Goal: Entertainment & Leisure: Consume media (video, audio)

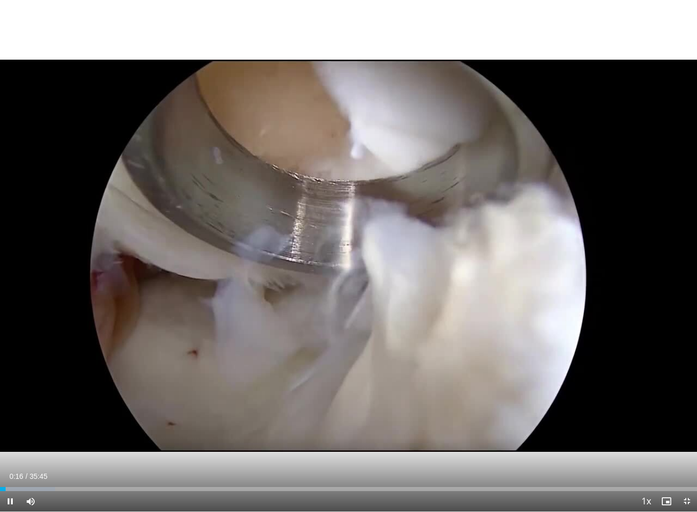
click at [399, 377] on div "10 seconds Tap to unmute" at bounding box center [348, 256] width 697 height 512
click at [492, 383] on div "10 seconds Tap to unmute" at bounding box center [348, 256] width 697 height 512
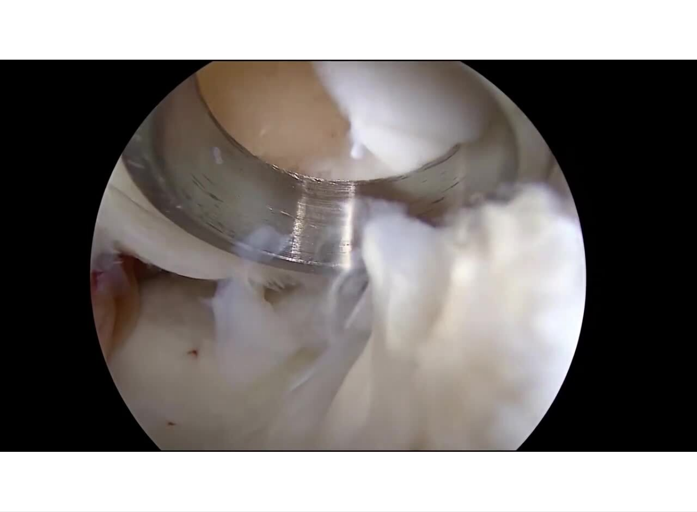
click at [455, 377] on div "10 seconds Tap to unmute" at bounding box center [348, 256] width 697 height 512
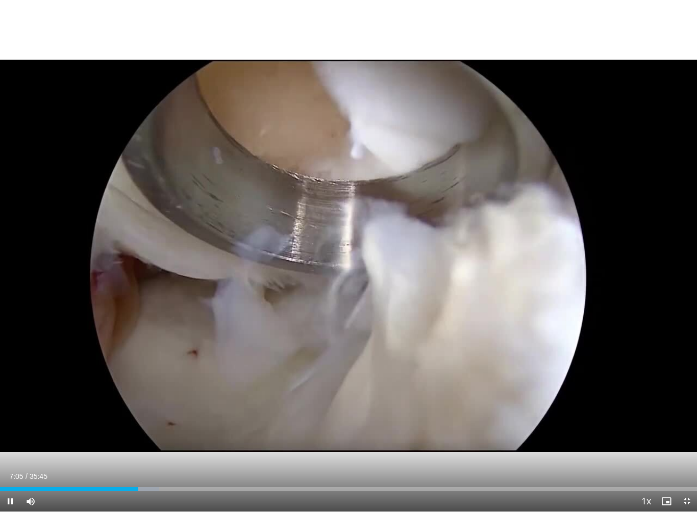
click at [325, 291] on div "10 seconds Tap to unmute" at bounding box center [348, 256] width 697 height 512
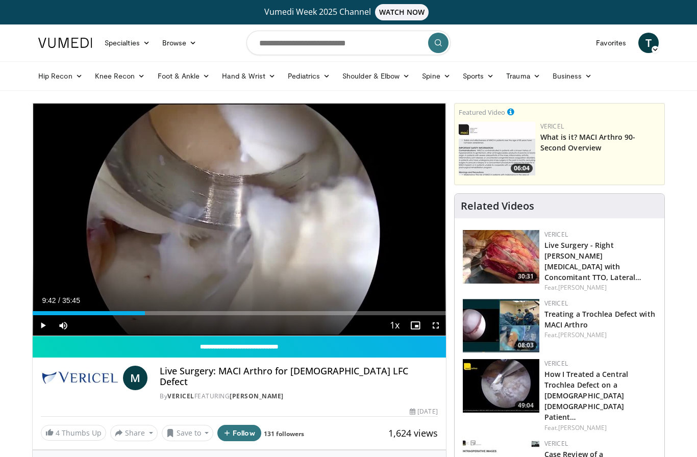
click at [340, 250] on div "10 seconds Tap to unmute" at bounding box center [239, 220] width 413 height 232
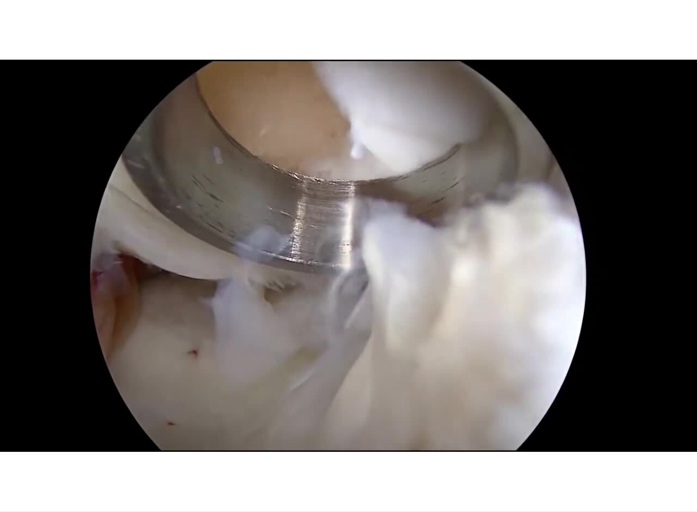
click at [75, 272] on div "10 seconds Tap to unmute" at bounding box center [348, 256] width 697 height 512
click at [413, 342] on div "10 seconds Tap to unmute" at bounding box center [348, 256] width 697 height 512
click at [410, 300] on div "10 seconds Tap to unmute" at bounding box center [348, 256] width 697 height 512
click at [463, 362] on div "10 seconds Tap to unmute" at bounding box center [348, 256] width 697 height 512
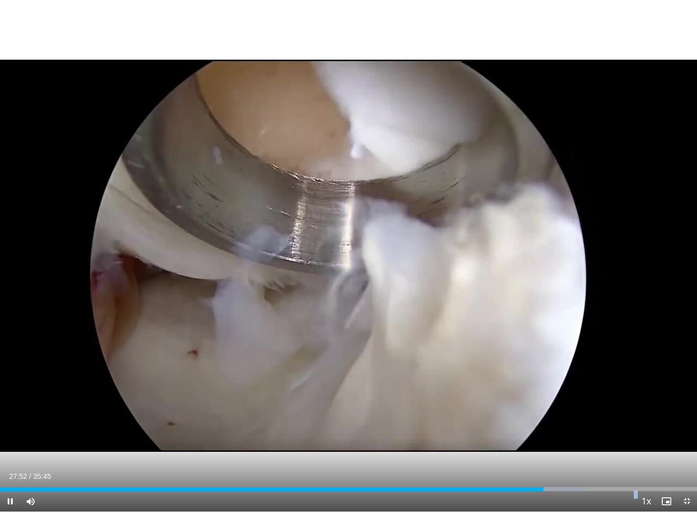
click at [542, 456] on div "Progress Bar" at bounding box center [271, 489] width 543 height 4
click at [542, 456] on div "Progress Bar" at bounding box center [553, 489] width 63 height 4
click at [540, 456] on div "Progress Bar" at bounding box center [272, 489] width 544 height 4
click at [540, 456] on div "Progress Bar" at bounding box center [270, 489] width 541 height 4
click at [527, 456] on div "Progress Bar" at bounding box center [270, 489] width 540 height 4
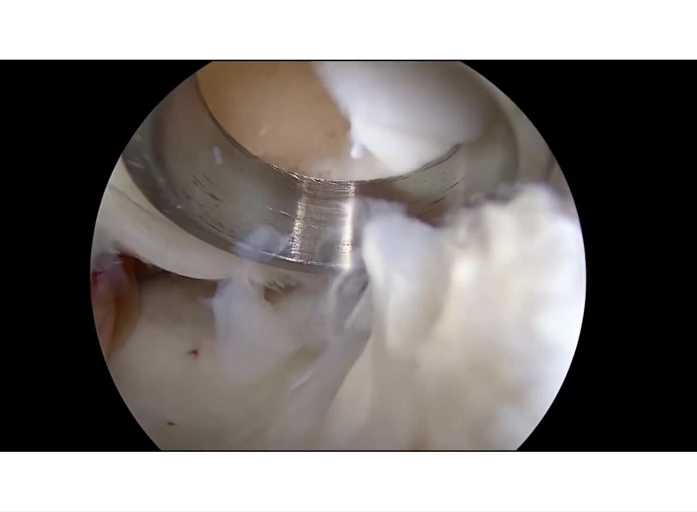
click at [439, 364] on div "10 seconds Tap to unmute" at bounding box center [348, 256] width 697 height 512
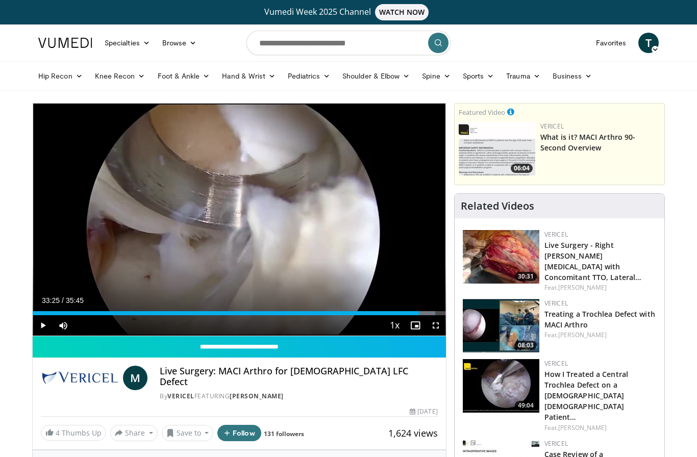
click at [191, 426] on button "Save to" at bounding box center [188, 433] width 52 height 16
click at [217, 382] on span "Add to Favorites" at bounding box center [205, 387] width 63 height 11
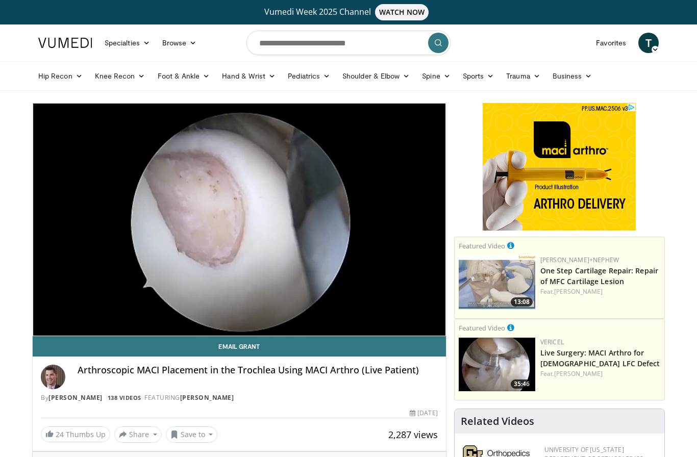
click at [395, 292] on div "10 seconds Tap to unmute" at bounding box center [239, 220] width 413 height 232
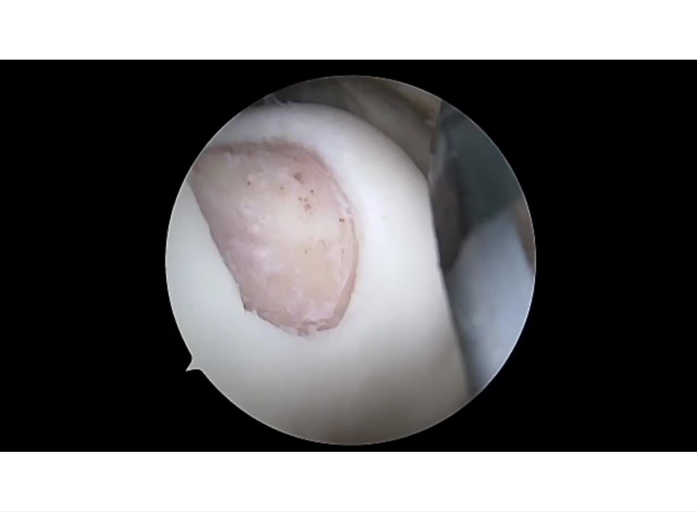
click at [299, 287] on div "10 seconds Tap to unmute" at bounding box center [348, 256] width 697 height 512
click at [403, 456] on div "Loaded : 94.17%" at bounding box center [348, 507] width 697 height 10
click at [391, 456] on div "Current Time 3:17 / Duration 5:39 Pause Skip Backward Skip Forward Mute Loaded …" at bounding box center [348, 522] width 697 height 20
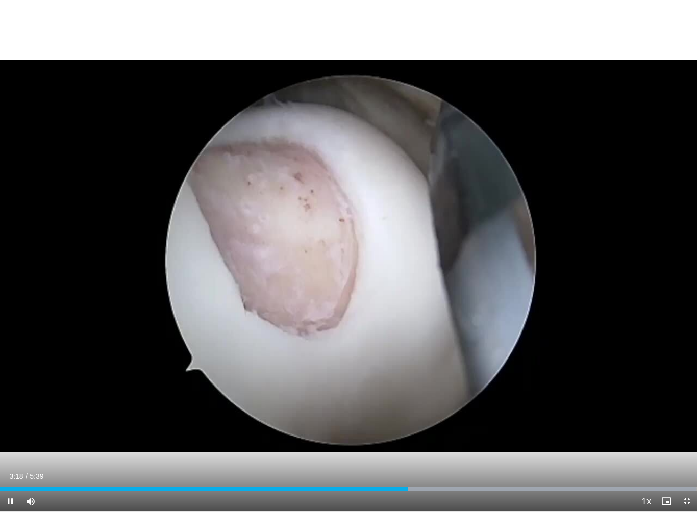
click at [341, 456] on div "Progress Bar" at bounding box center [204, 489] width 408 height 4
click at [342, 456] on div "Progress Bar" at bounding box center [172, 489] width 344 height 4
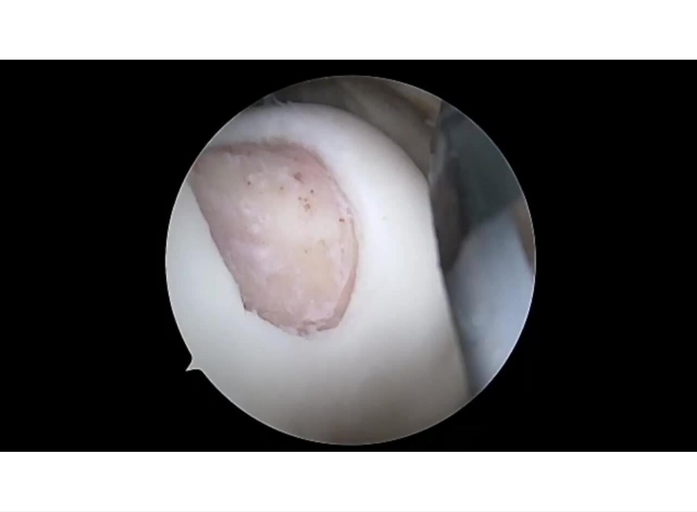
click at [292, 307] on div "10 seconds Tap to unmute" at bounding box center [348, 256] width 697 height 512
click at [48, 422] on div "10 seconds Tap to unmute" at bounding box center [348, 256] width 697 height 512
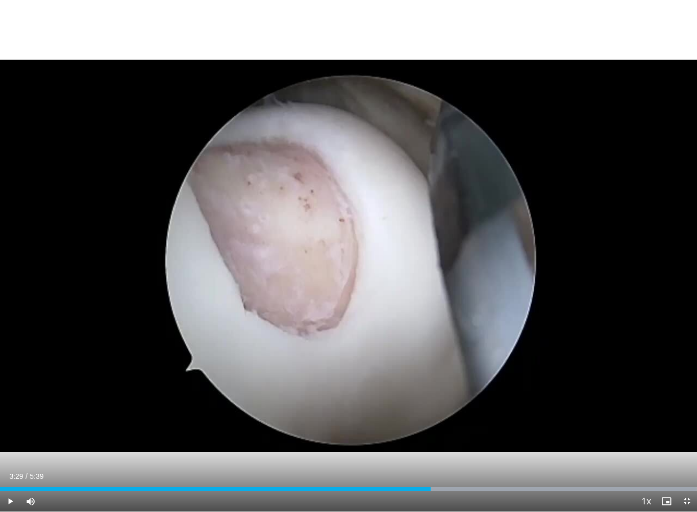
click at [412, 456] on div "Progress Bar" at bounding box center [215, 489] width 430 height 4
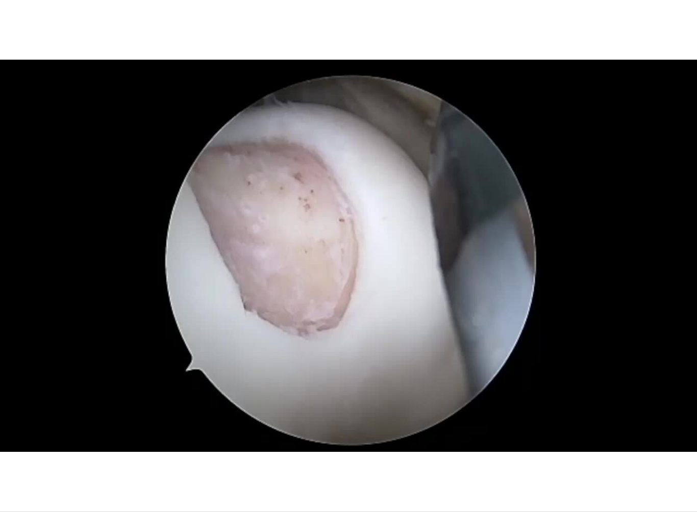
click at [361, 266] on div "10 seconds Tap to unmute" at bounding box center [348, 256] width 697 height 512
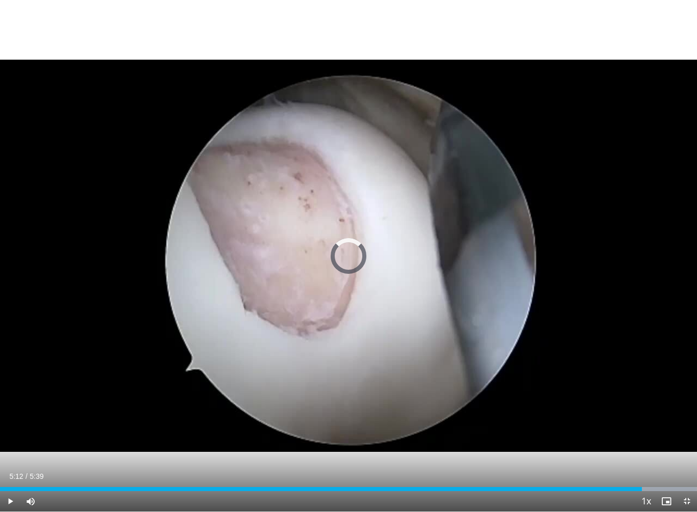
click at [642, 456] on div "Progress Bar" at bounding box center [507, 489] width 377 height 4
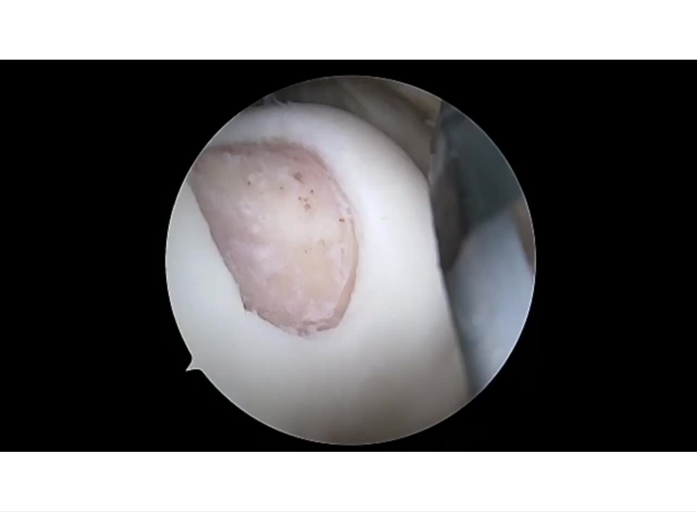
click at [486, 456] on div "10 seconds Tap to unmute" at bounding box center [348, 256] width 697 height 512
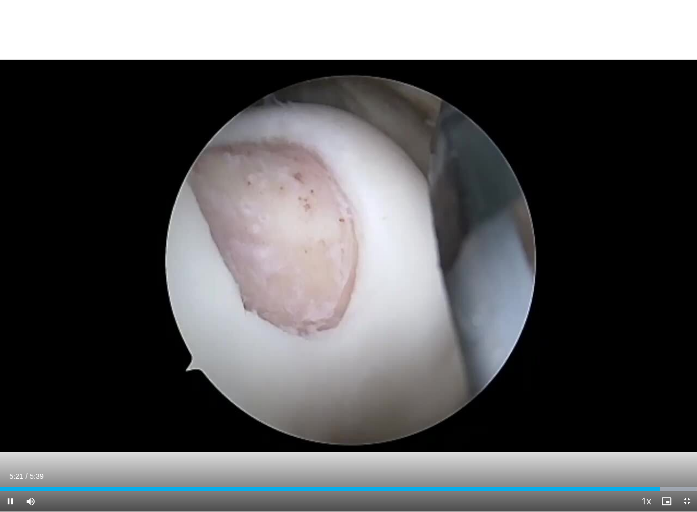
click at [627, 456] on div "Progress Bar" at bounding box center [329, 489] width 659 height 4
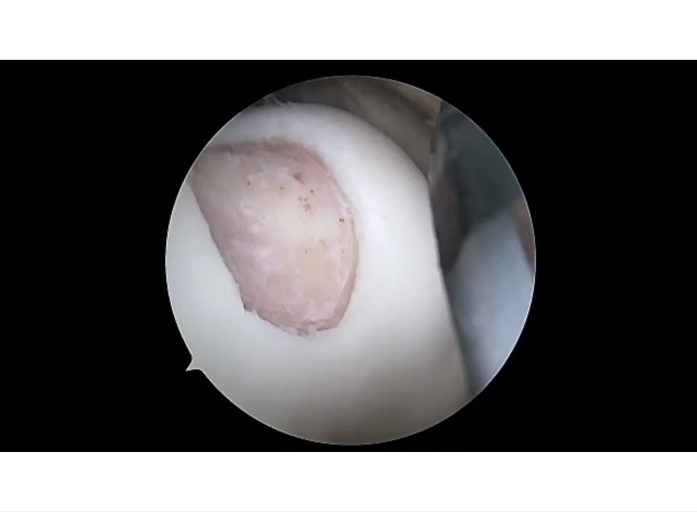
click at [236, 314] on div "10 seconds Tap to unmute" at bounding box center [348, 256] width 697 height 512
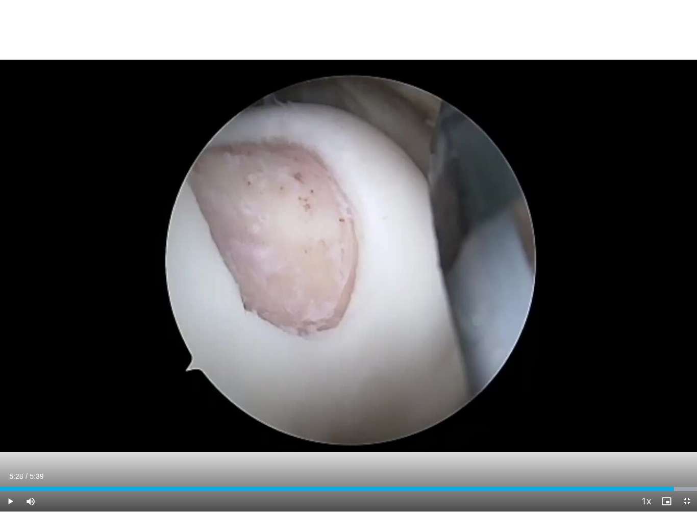
click at [318, 456] on div "Progress Bar" at bounding box center [337, 489] width 674 height 4
click at [356, 456] on div "Loaded : 47.07%" at bounding box center [348, 489] width 697 height 4
click at [356, 456] on div "Progress Bar" at bounding box center [178, 489] width 356 height 4
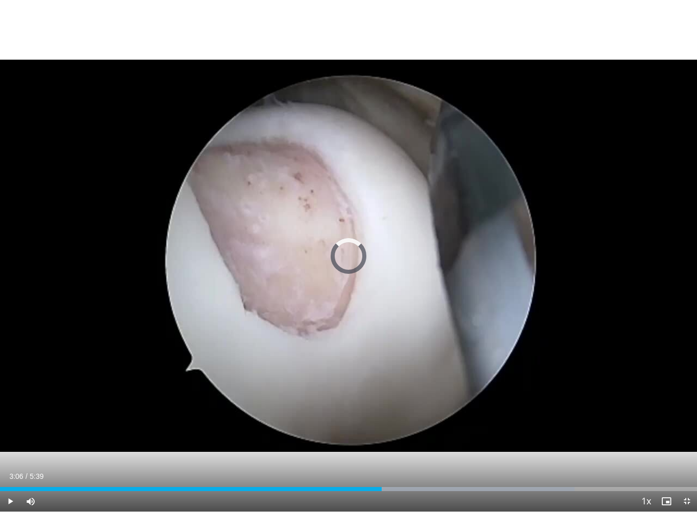
click at [382, 456] on div "Progress Bar" at bounding box center [191, 489] width 382 height 4
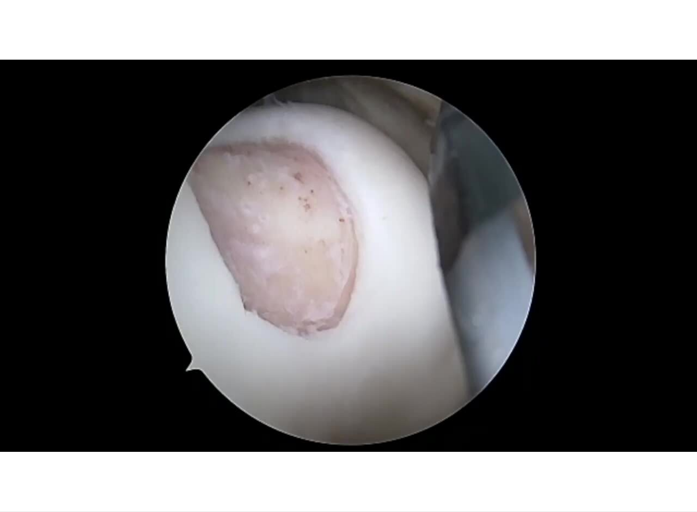
click at [398, 330] on div "10 seconds Tap to unmute" at bounding box center [348, 256] width 697 height 512
